Goal: Obtain resource: Download file/media

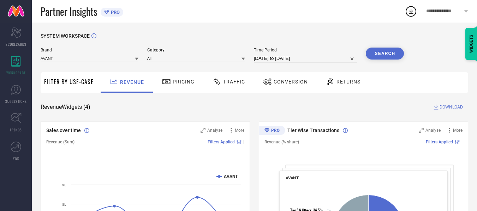
click at [303, 54] on div "Time Period 09-07-2025 to 08-08-2025" at bounding box center [305, 55] width 103 height 15
click at [303, 57] on input "09-07-2025 to 08-08-2025" at bounding box center [305, 58] width 103 height 8
select select "6"
select select "2025"
select select "7"
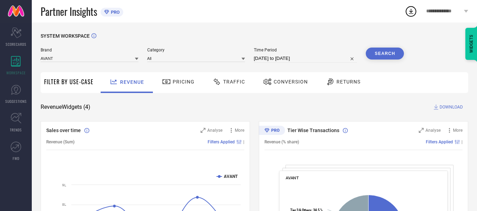
select select "2025"
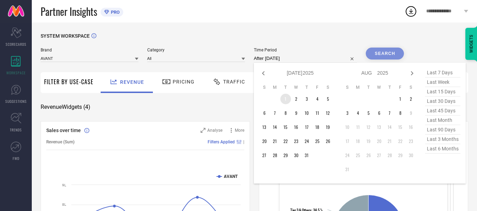
click at [286, 104] on td "1" at bounding box center [285, 99] width 11 height 11
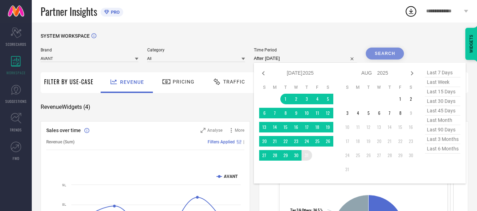
type input "01-07-2025 to 31-07-2025"
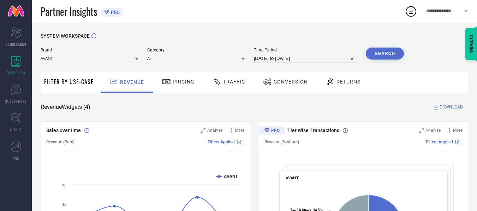
click at [385, 48] on button "Search" at bounding box center [385, 54] width 38 height 12
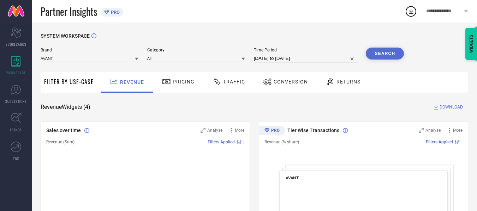
click at [235, 83] on span "Traffic" at bounding box center [234, 82] width 22 height 6
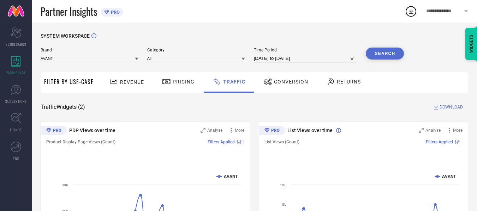
click at [450, 108] on span "DOWNLOAD" at bounding box center [450, 107] width 23 height 7
